Goal: Find specific page/section: Find specific page/section

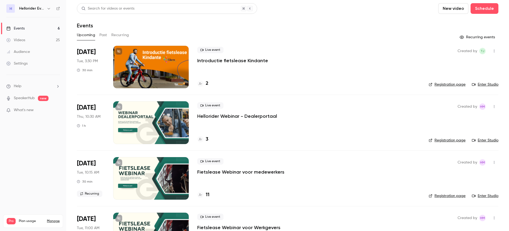
click at [31, 160] on nav "H Hellorider Events Events 6 Videos 25 Audience Settings Help SpeakerHub new Wh…" at bounding box center [33, 115] width 66 height 231
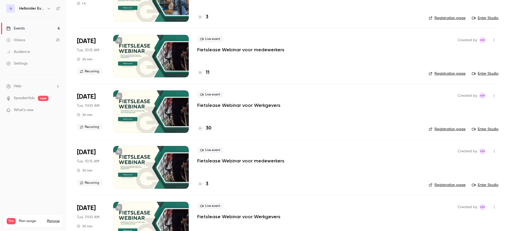
scroll to position [133, 0]
